Goal: Register for event/course

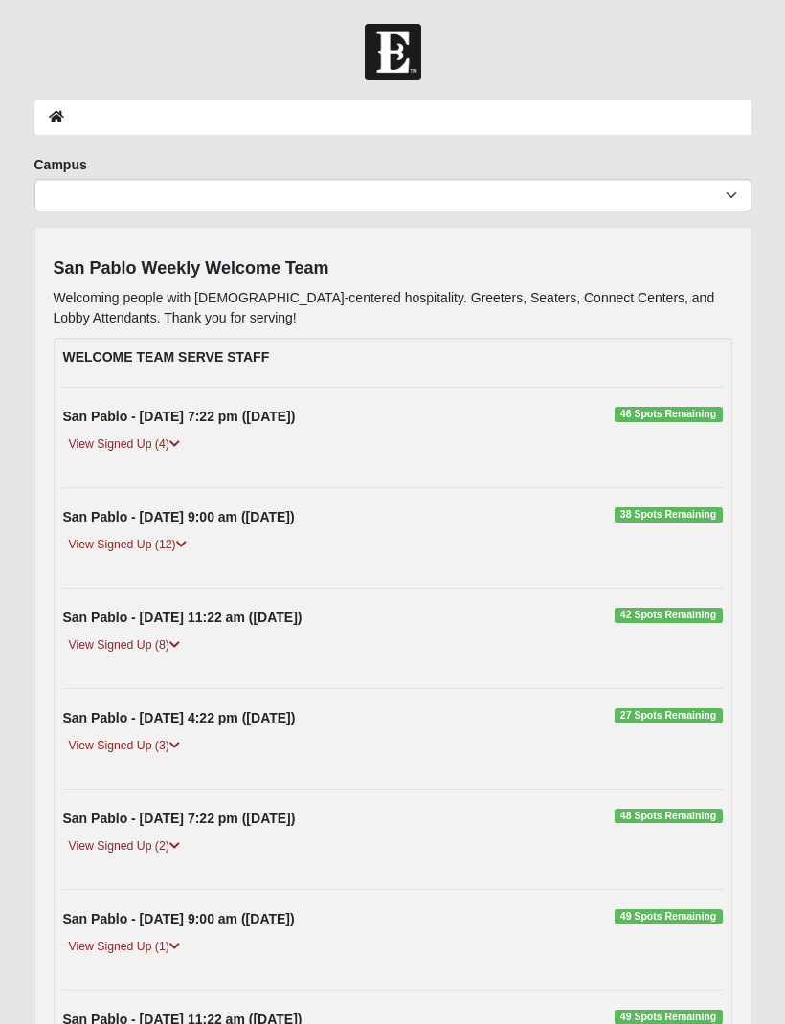
click at [139, 555] on div "View Signed Up (12)" at bounding box center [393, 552] width 688 height 34
click at [159, 542] on link "View Signed Up (12)" at bounding box center [127, 545] width 129 height 20
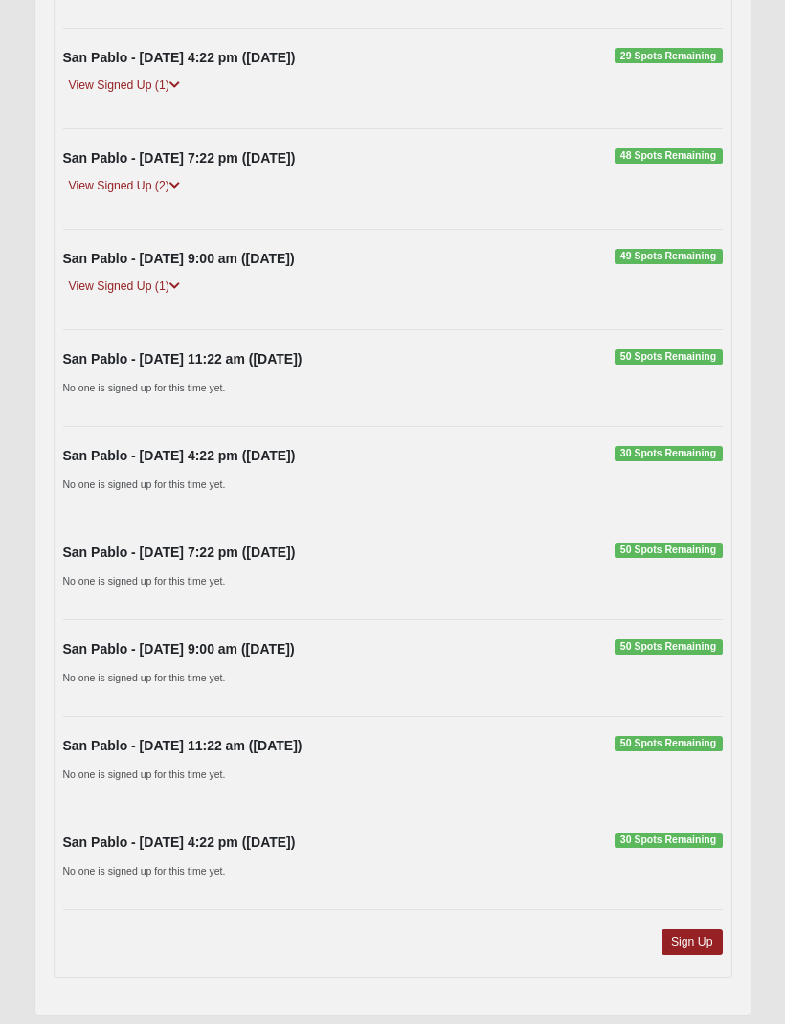
scroll to position [1730, 0]
click at [706, 942] on link "Sign Up" at bounding box center [692, 944] width 61 height 26
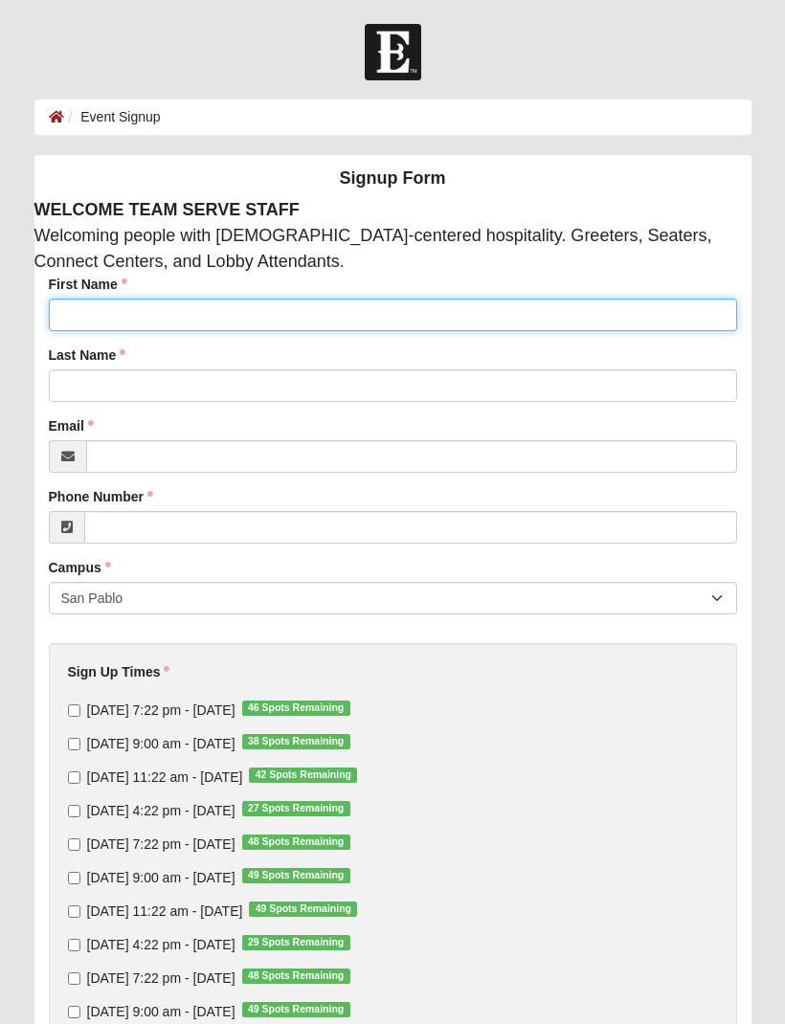
click at [122, 308] on input "First Name" at bounding box center [393, 315] width 688 height 33
type input "[PERSON_NAME]"
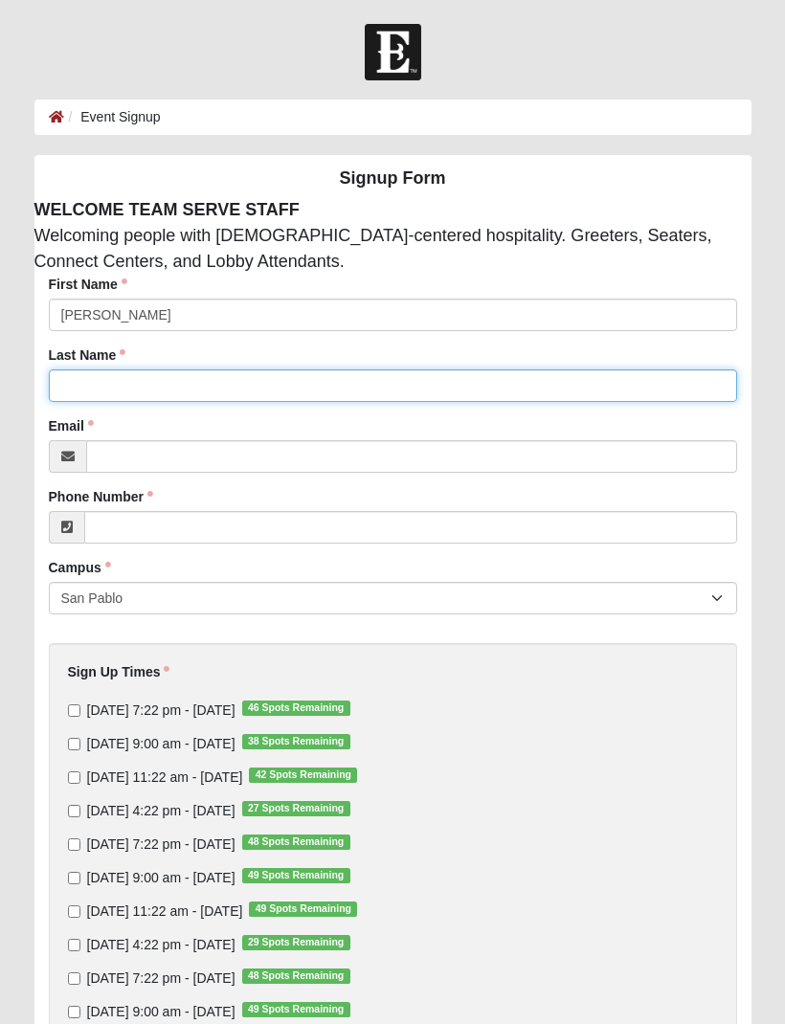
type input "[PERSON_NAME]"
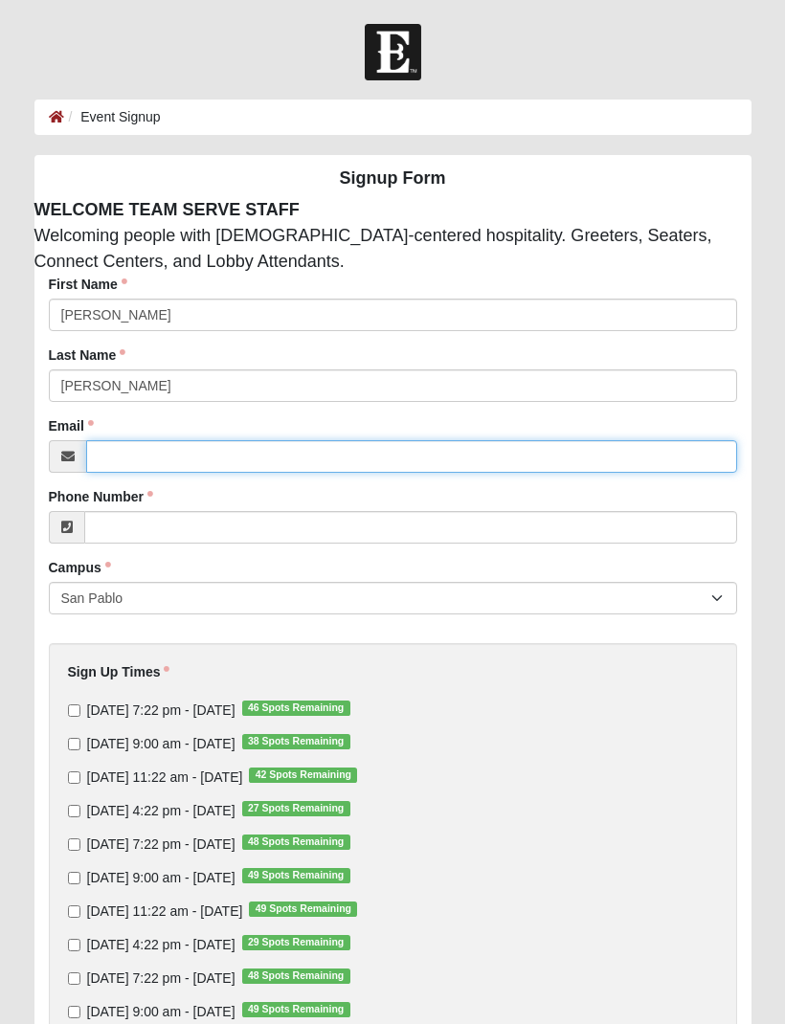
type input "[EMAIL_ADDRESS][DOMAIN_NAME]"
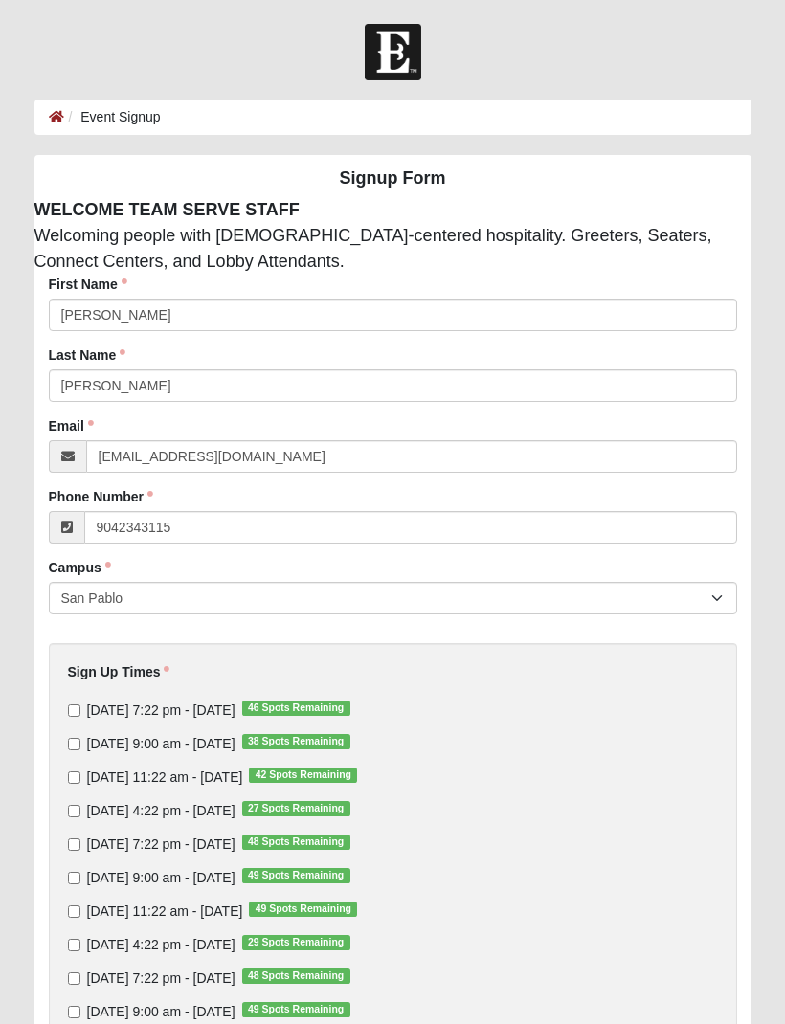
type input "[PHONE_NUMBER]"
click at [75, 750] on input "Sunday 9:00 am - Oct 12 2025 38 Spots Remaining" at bounding box center [74, 744] width 12 height 12
checkbox input "true"
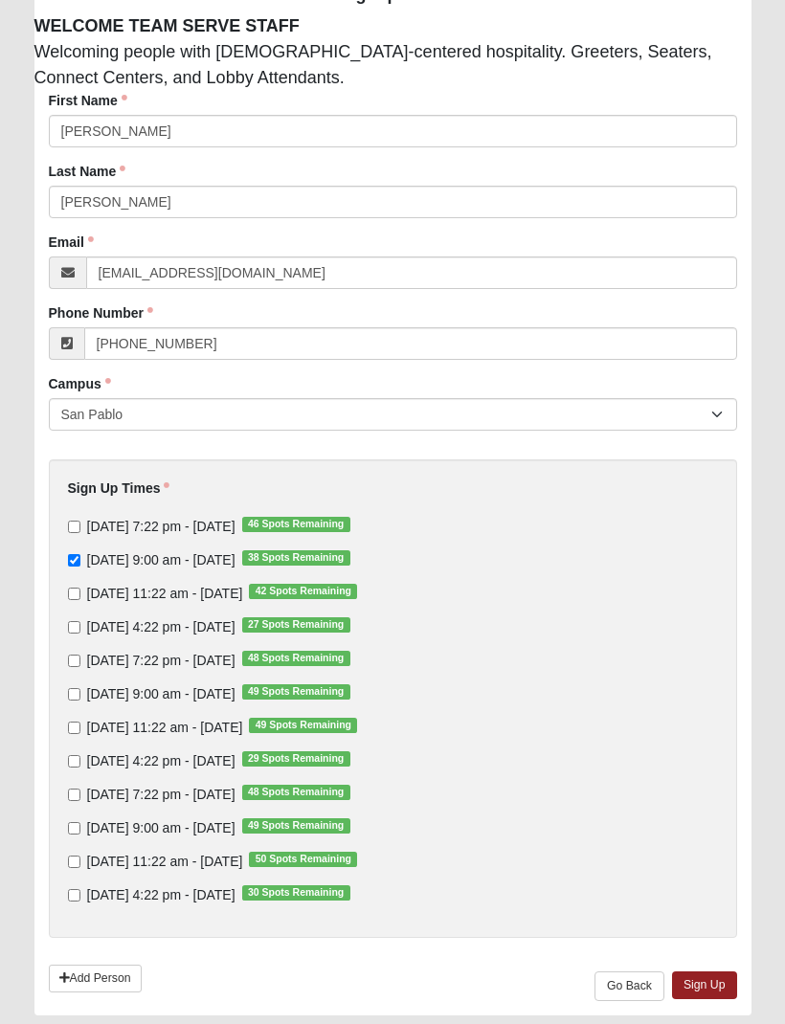
scroll to position [183, 0]
click at [717, 983] on link "Sign Up" at bounding box center [704, 987] width 65 height 28
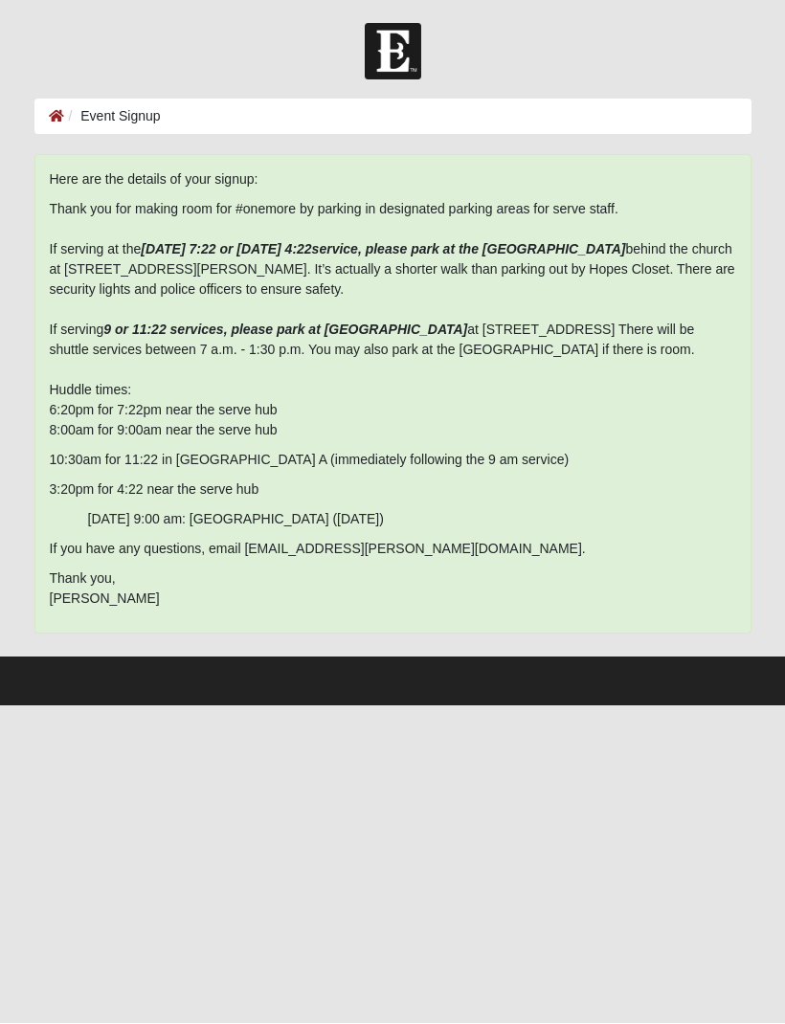
scroll to position [0, 0]
